Goal: Transaction & Acquisition: Subscribe to service/newsletter

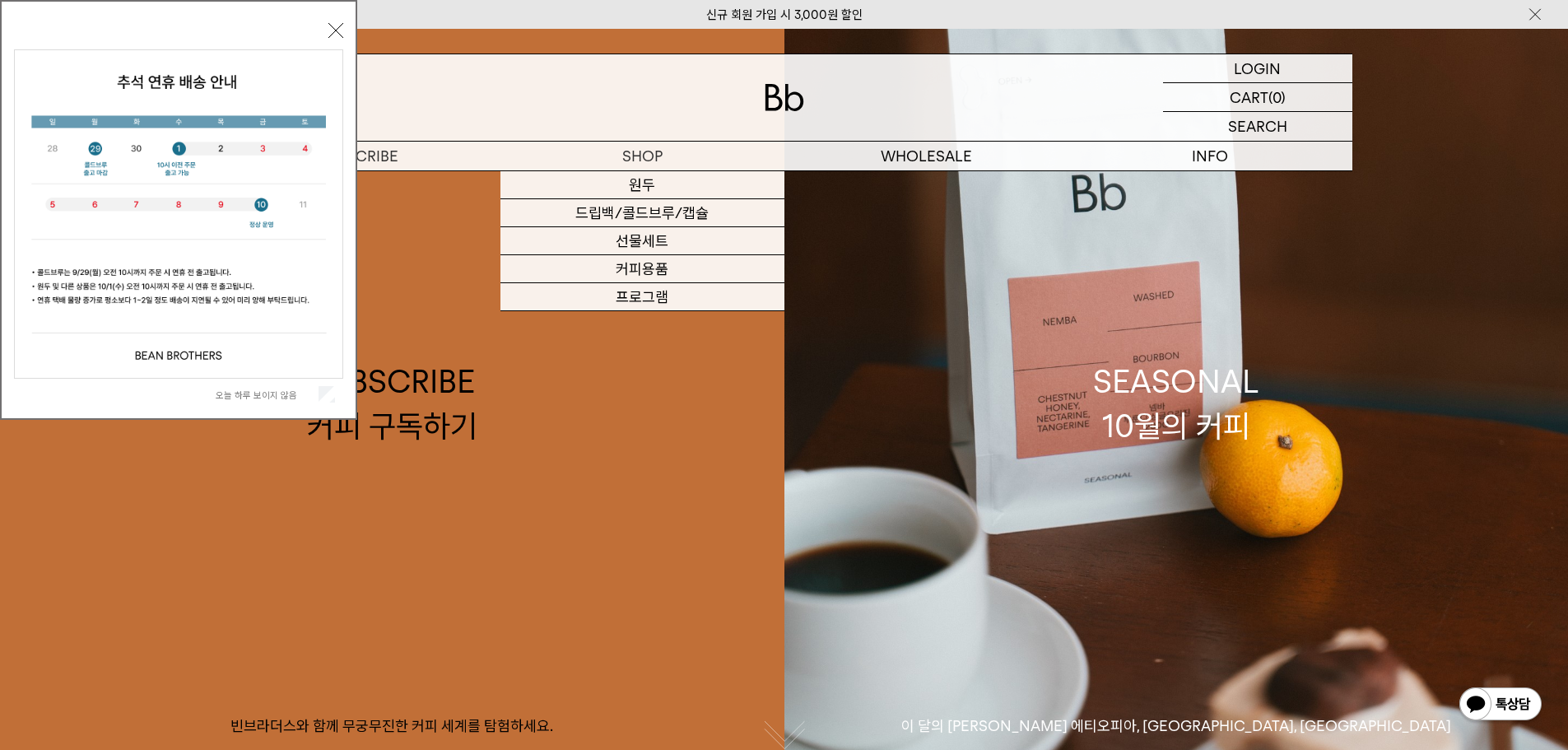
click at [329, 31] on button "닫기" at bounding box center [335, 30] width 14 height 14
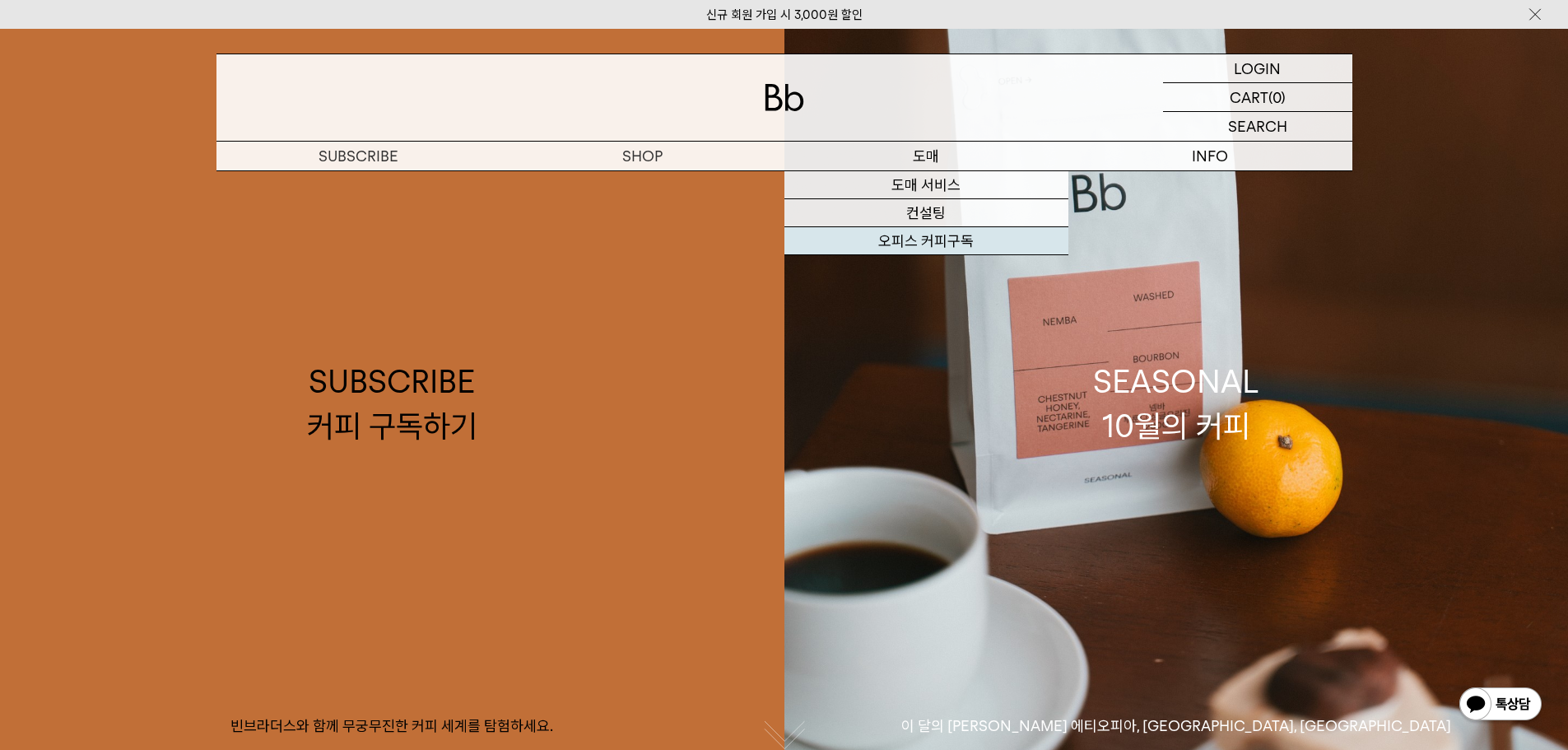
click at [931, 241] on link "오피스 커피구독" at bounding box center [927, 240] width 284 height 28
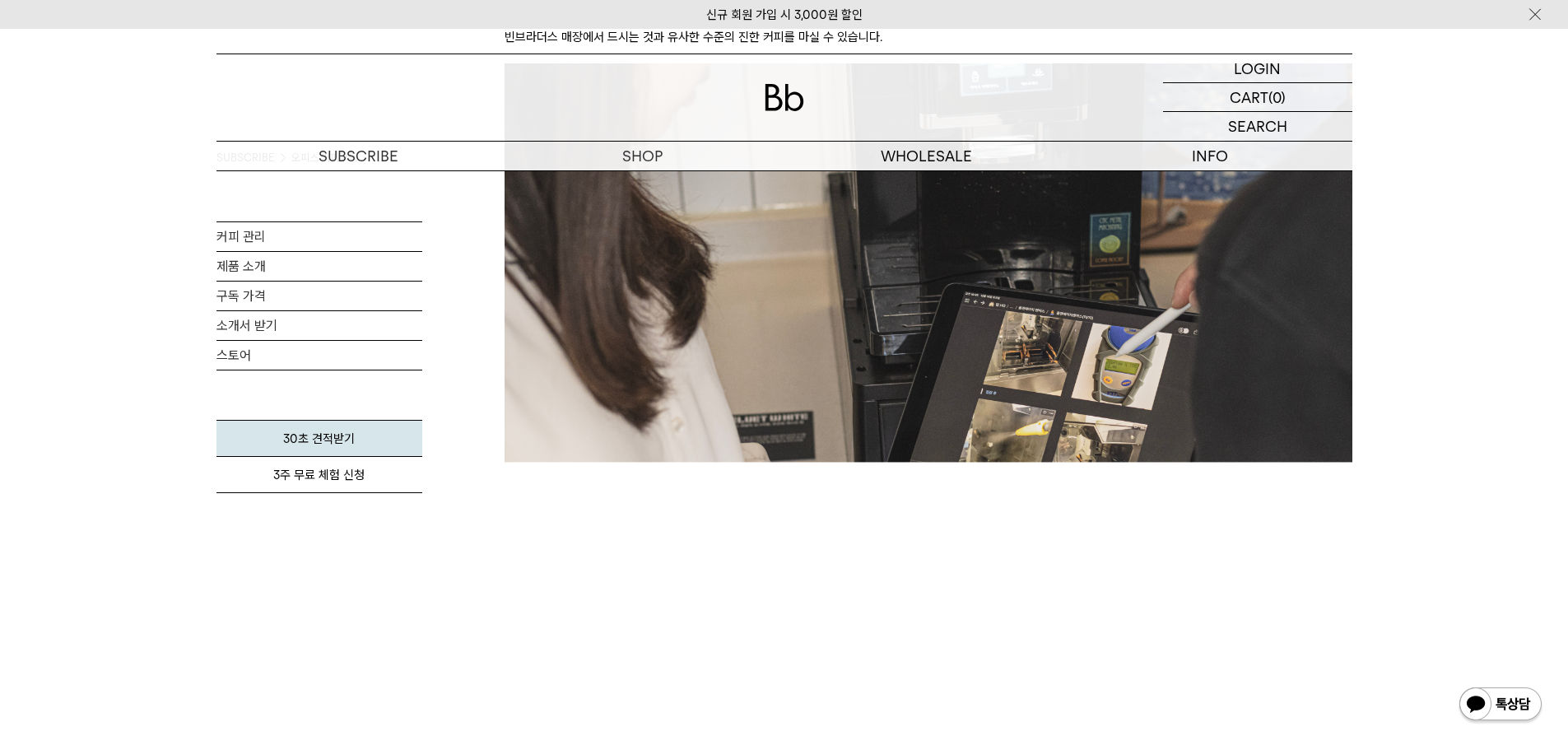
scroll to position [1893, 0]
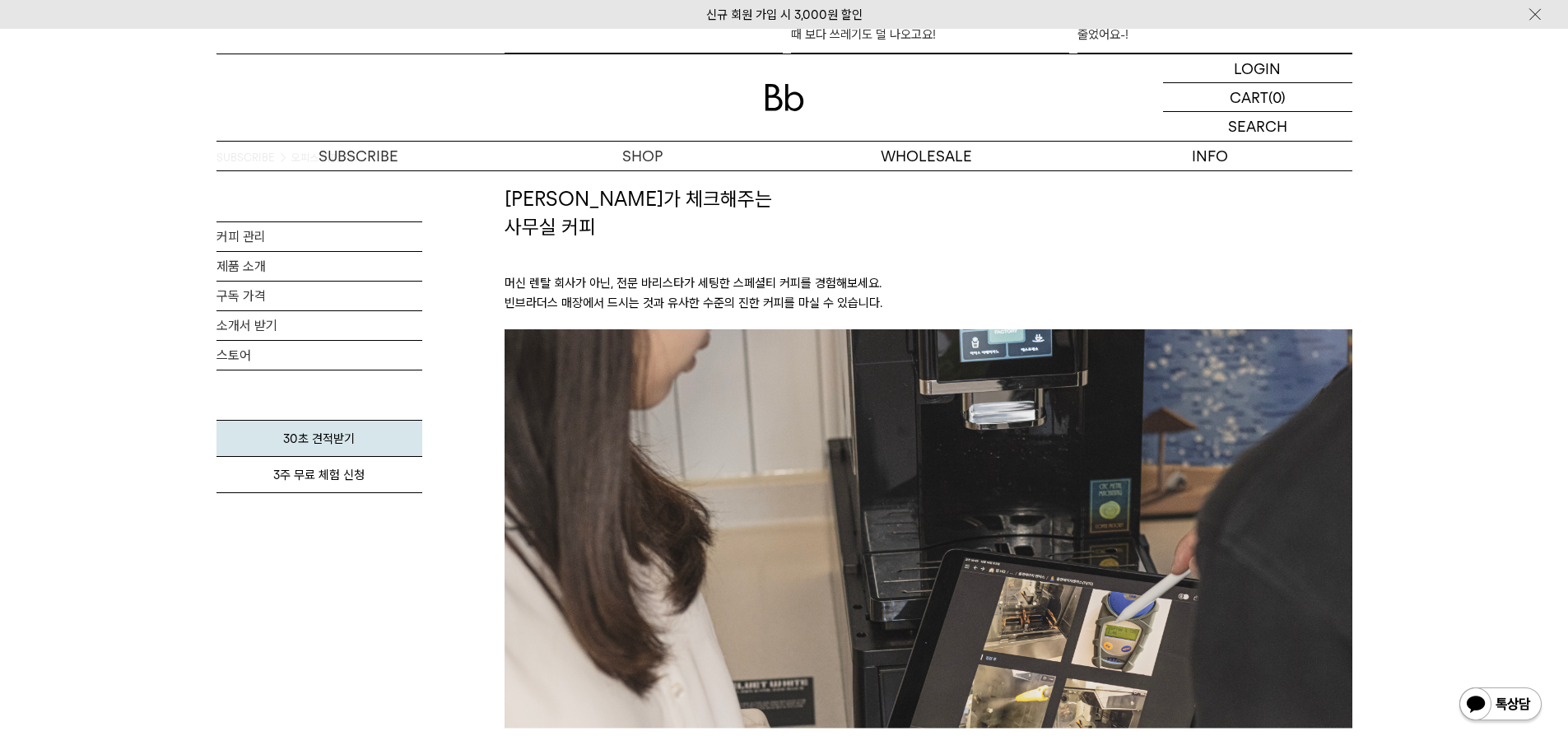
click at [1487, 235] on div "SUBSCRIBE 오피스 커피구독 커피 관리 제품 소개 구독 가격 [DEMOGRAPHIC_DATA] 받기 스토어 30초 견적받기 3주 무료 체…" at bounding box center [784, 1] width 1568 height 3446
click at [264, 291] on link "구독 가격" at bounding box center [319, 296] width 206 height 29
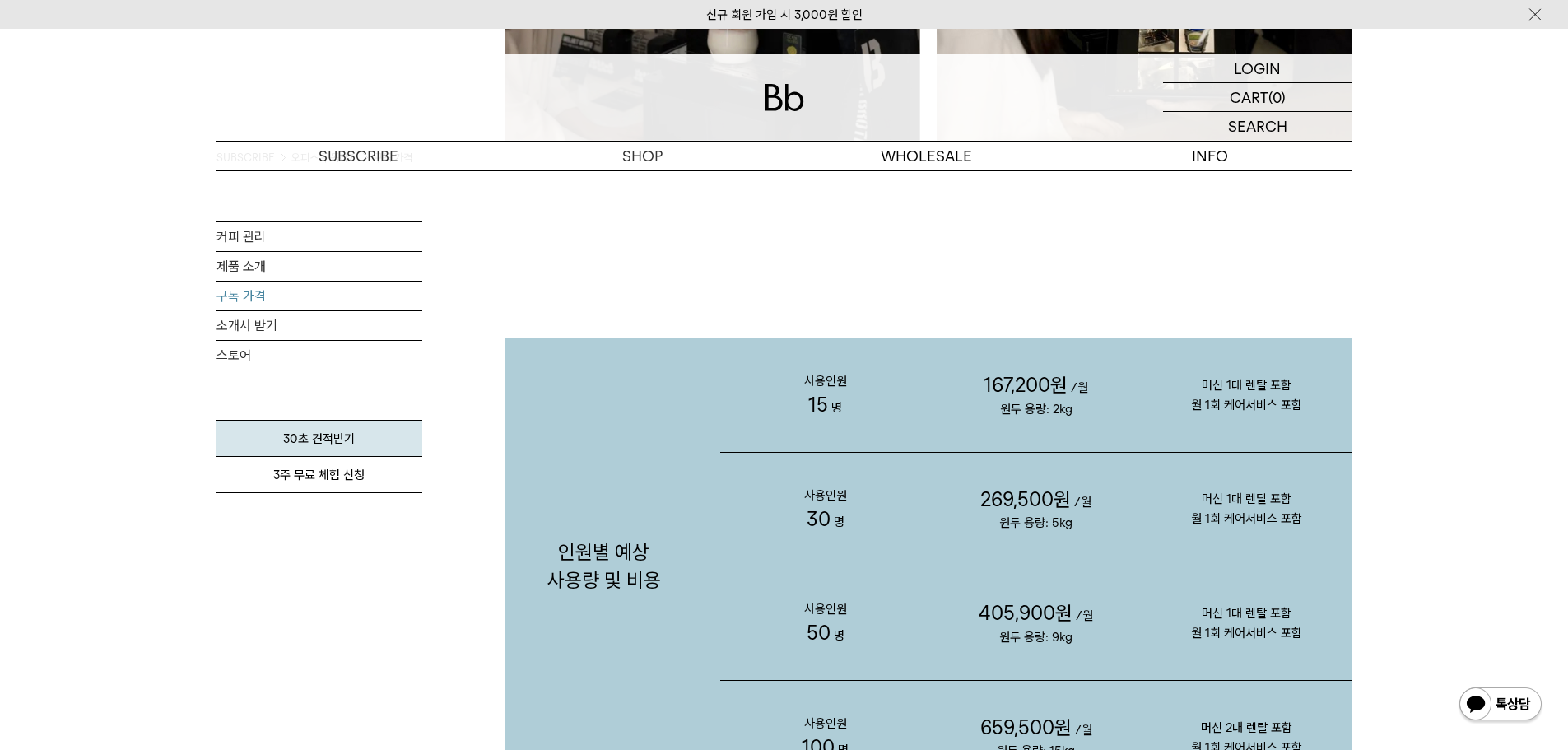
scroll to position [1646, 0]
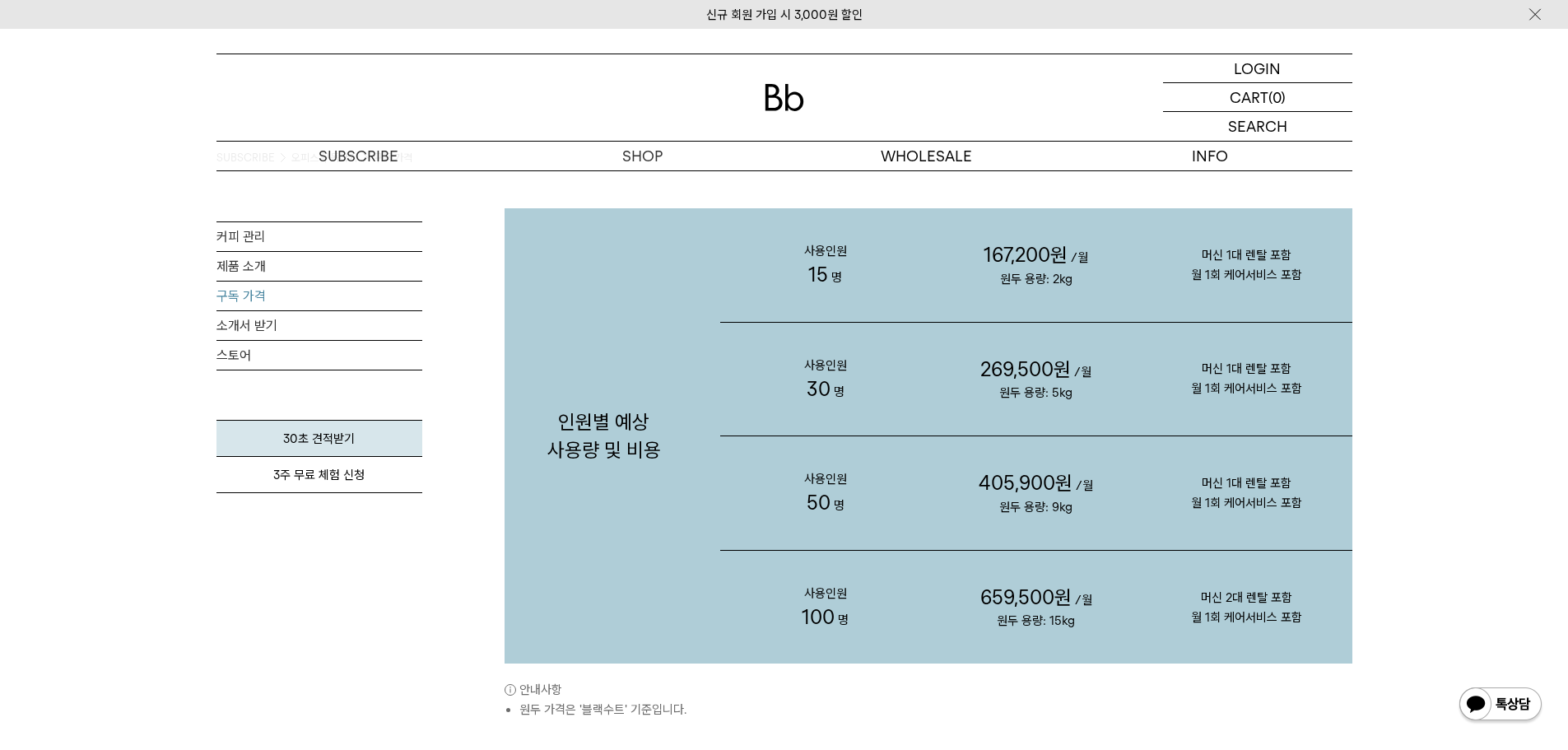
click at [1327, 401] on p "머신 1대 렌탈 포함 월 1회 케어서비스 포함" at bounding box center [1247, 378] width 211 height 105
click at [1317, 412] on p "머신 1대 렌탈 포함 월 1회 케어서비스 포함" at bounding box center [1247, 378] width 211 height 105
click at [1316, 412] on p "머신 1대 렌탈 포함 월 1회 케어서비스 포함" at bounding box center [1247, 378] width 211 height 105
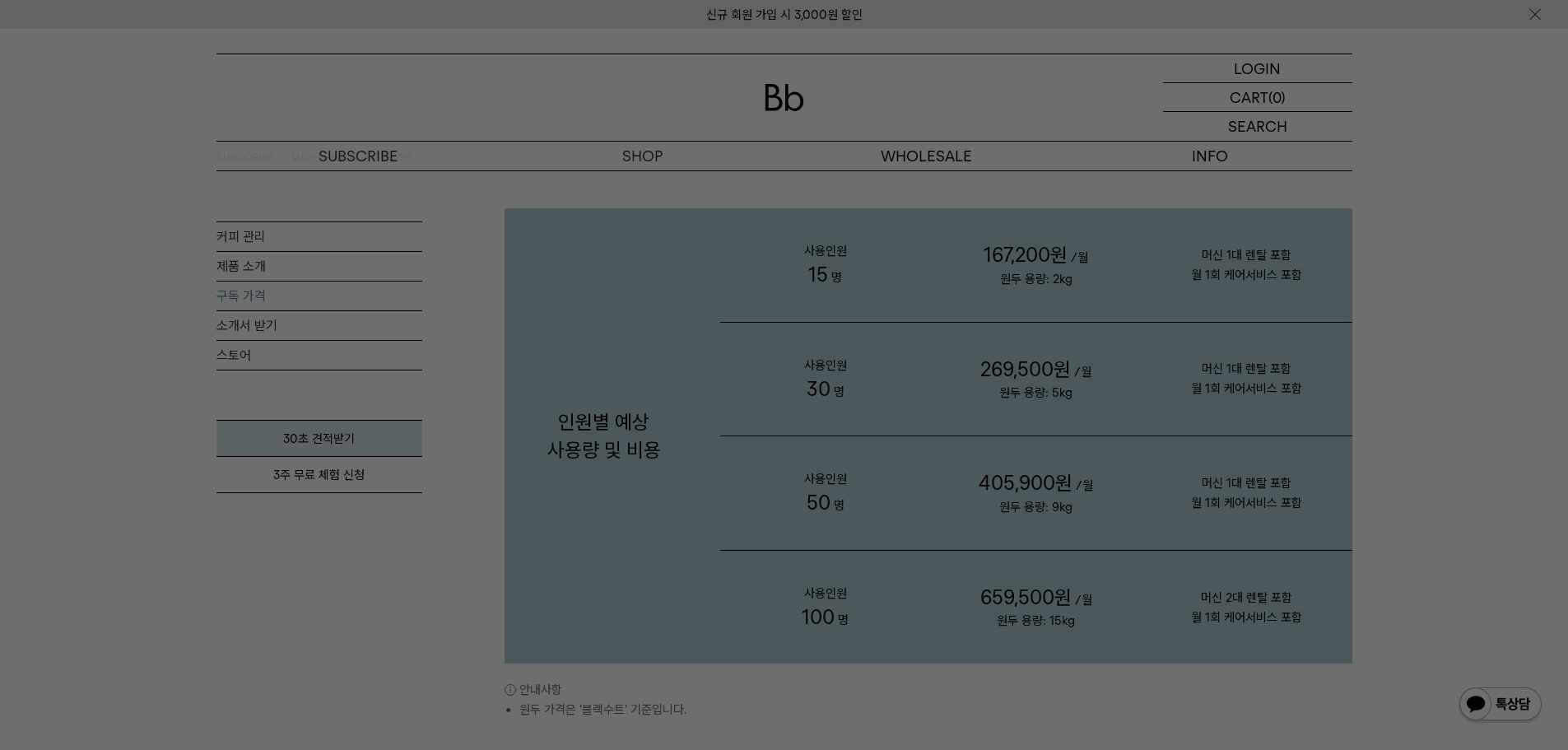
drag, startPoint x: 1317, startPoint y: 412, endPoint x: 415, endPoint y: 622, distance: 926.1
click at [415, 622] on div at bounding box center [784, 375] width 1568 height 750
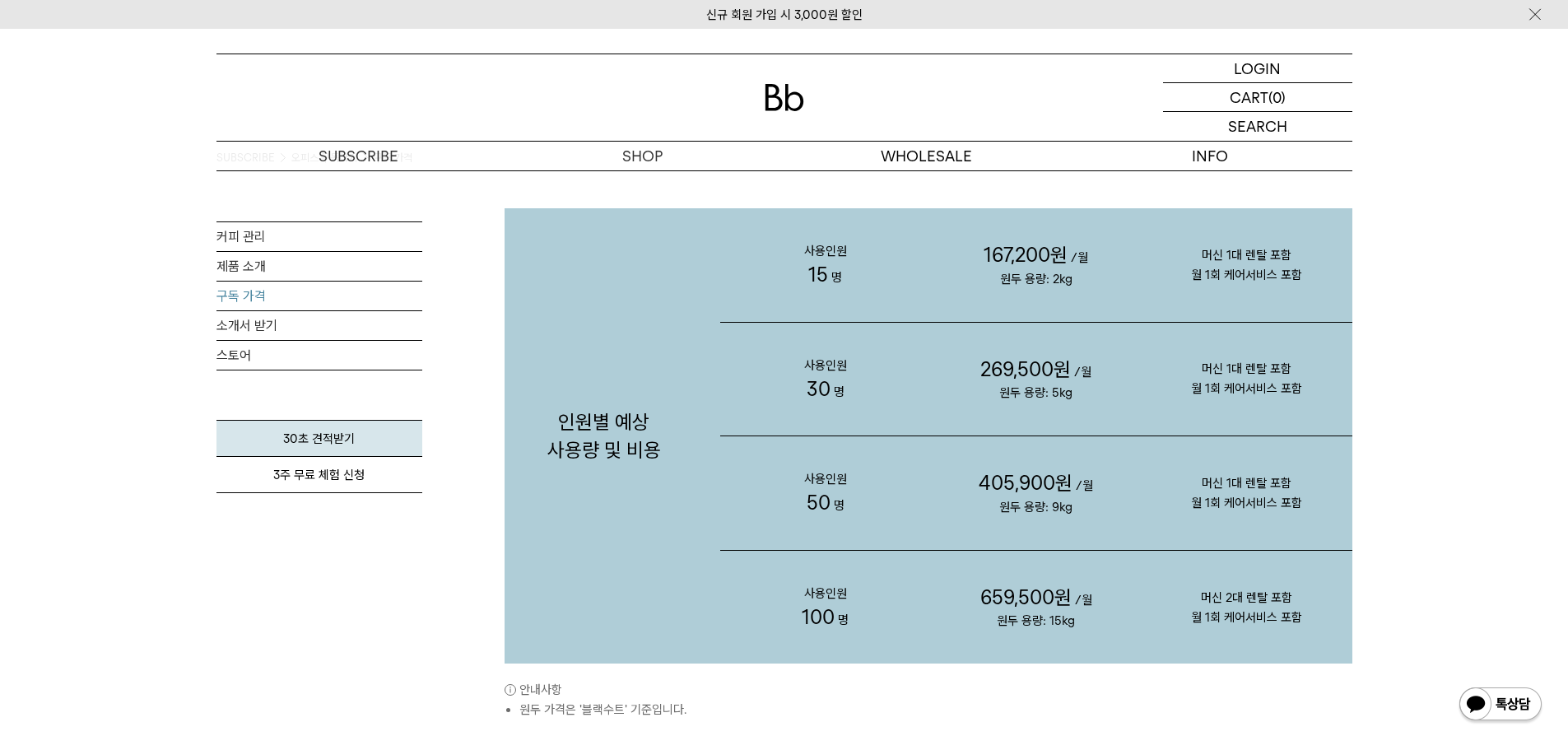
click at [627, 739] on div "인원별 예상 사용량 및 비용 사용인원 15 명 167,200원 /월 원두 용량: 2kg 머신 1대 렌탈 포함 30 명" at bounding box center [929, 480] width 848 height 807
click at [614, 720] on div "인원별 예상 사용량 및 비용 사용인원 15 명 167,200원 /월 원두 용량: 2kg 머신 1대 렌탈 포함 30 명" at bounding box center [929, 480] width 848 height 807
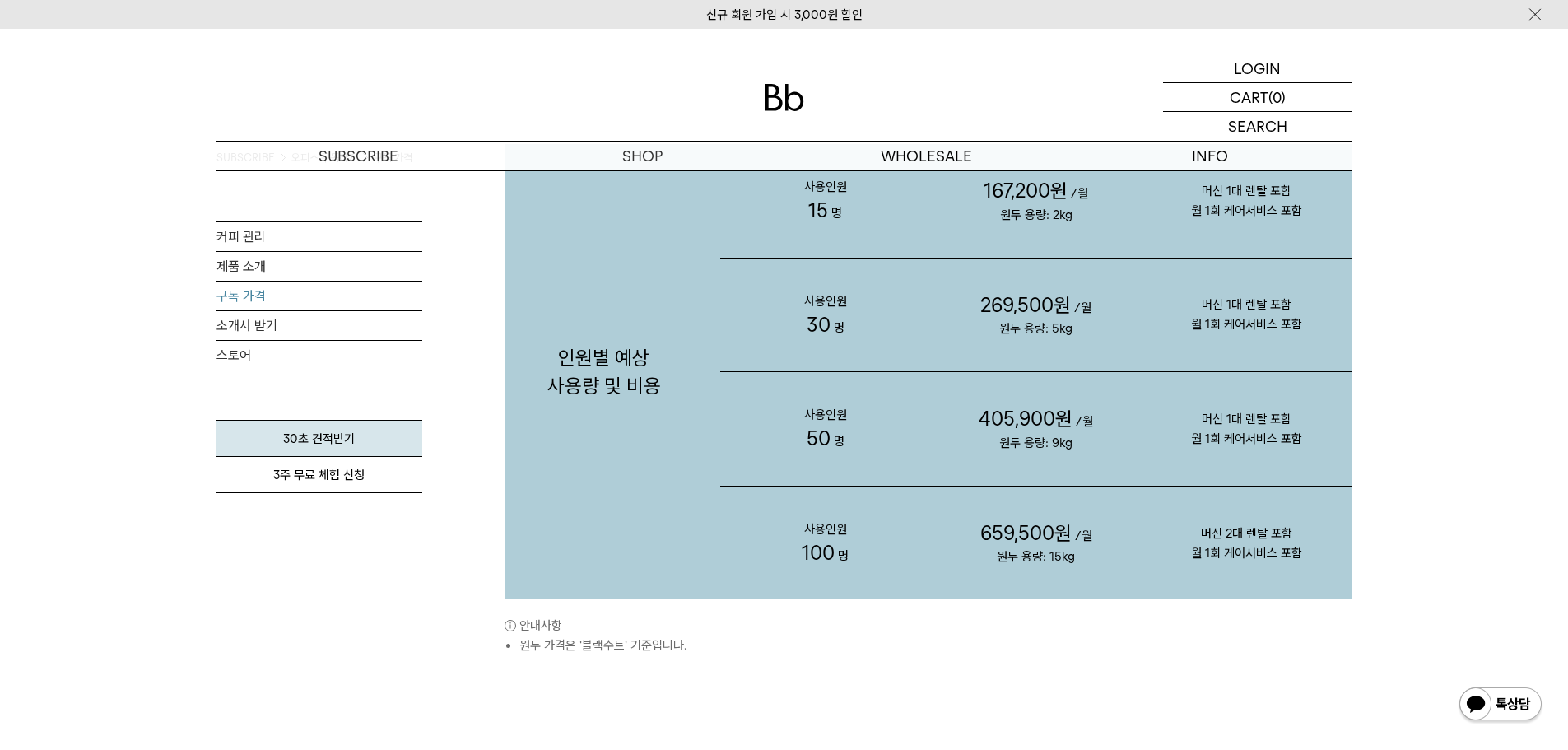
click at [623, 720] on div "인원별 예상 사용량 및 비용 사용인원 15 명 167,200원 /월 원두 용량: 2kg 머신 1대 렌탈 포함 30 명" at bounding box center [929, 416] width 848 height 807
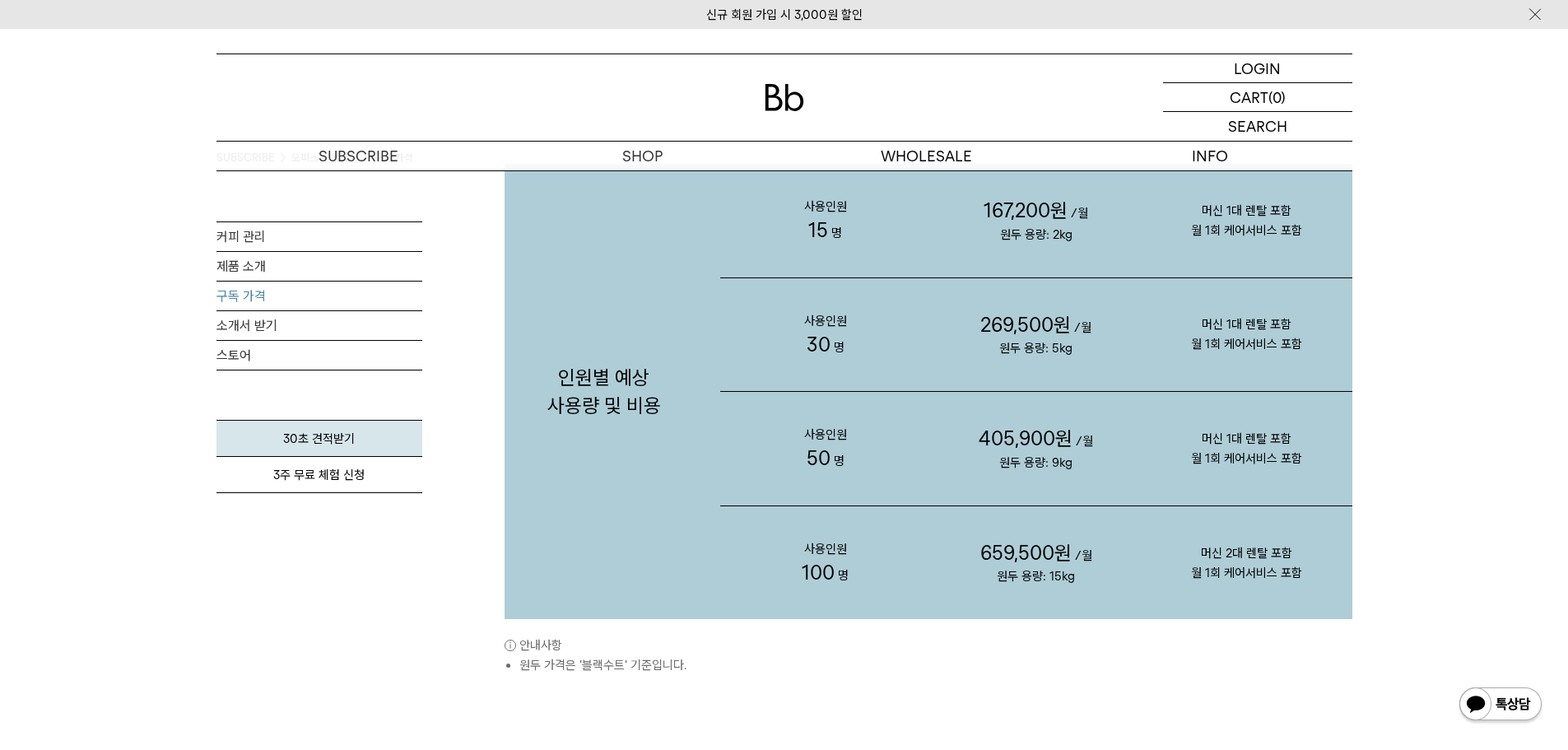
scroll to position [1728, 0]
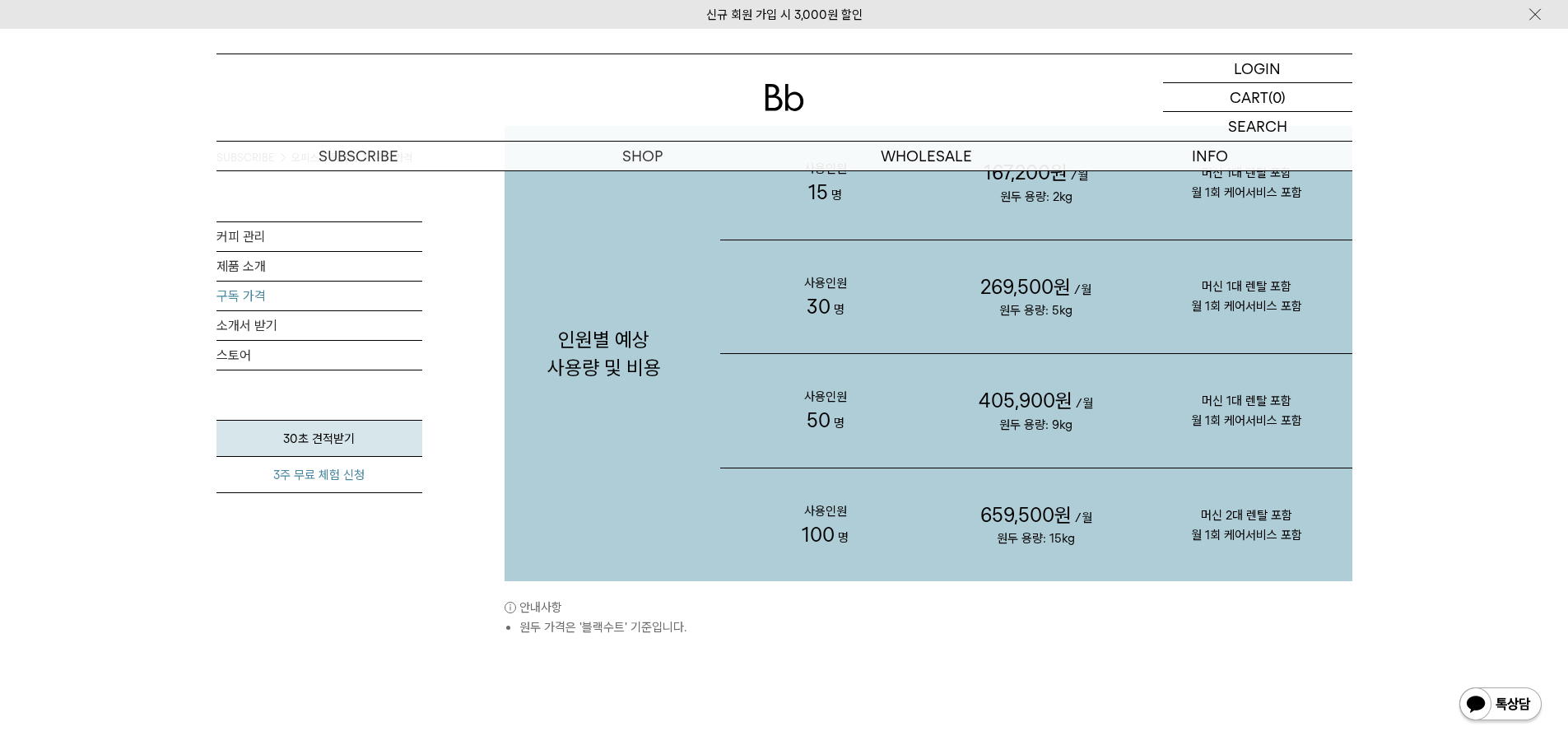
click at [341, 479] on link "3주 무료 체험 신청" at bounding box center [319, 475] width 206 height 36
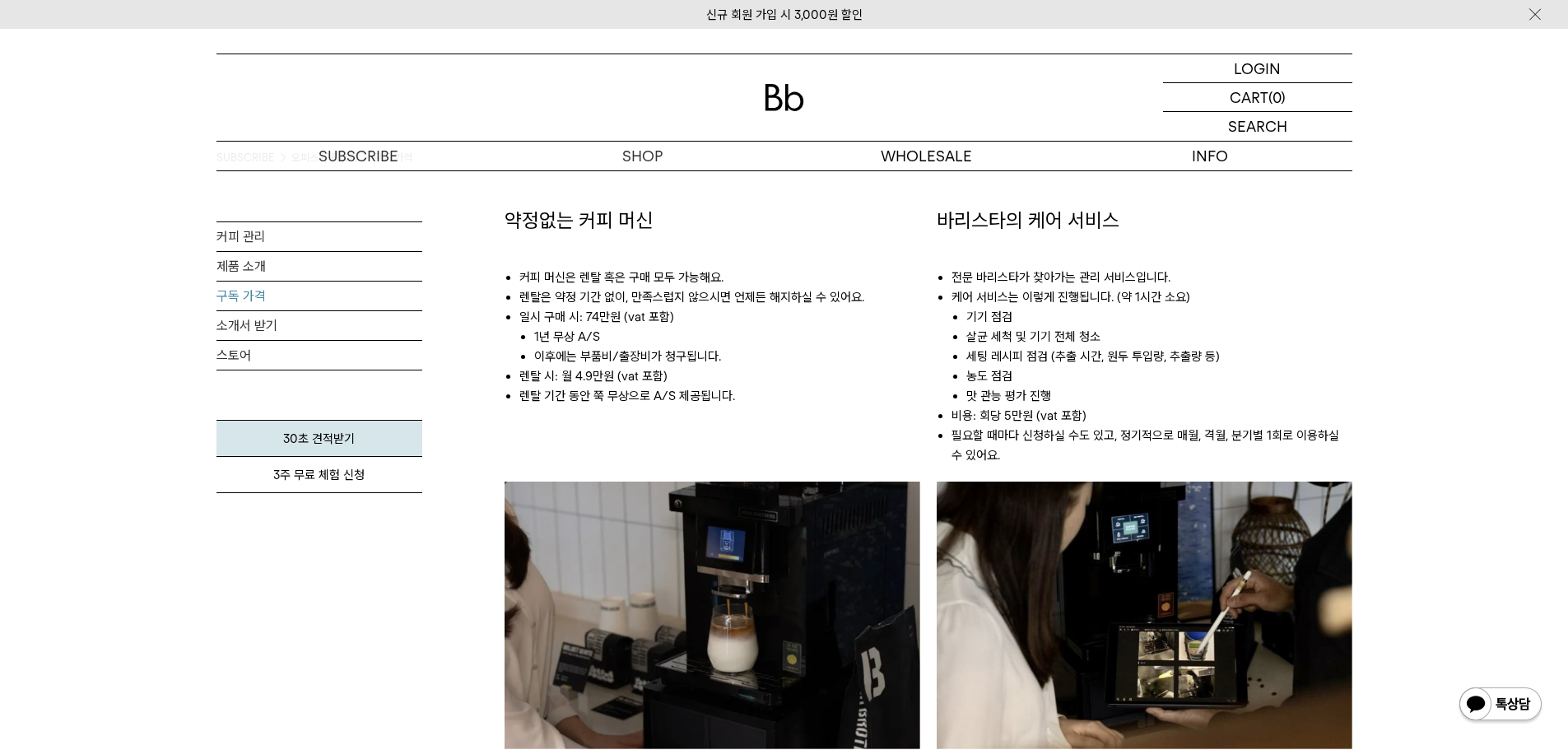
scroll to position [905, 0]
